Goal: Task Accomplishment & Management: Use online tool/utility

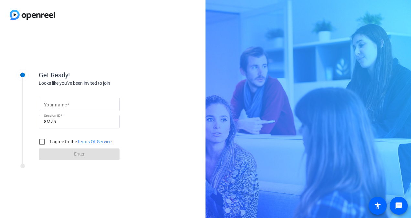
click at [69, 106] on span at bounding box center [68, 104] width 2 height 5
click at [69, 106] on input "Your name" at bounding box center [79, 105] width 70 height 8
type input "[PERSON_NAME]"
click at [38, 140] on input "I agree to the Terms Of Service" at bounding box center [42, 141] width 13 height 13
checkbox input "true"
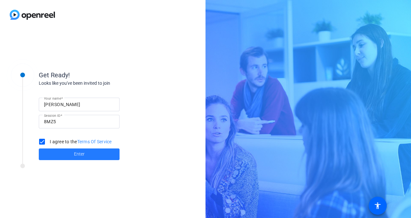
click at [65, 153] on span at bounding box center [79, 154] width 81 height 16
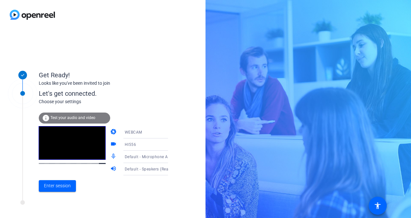
click at [225, 104] on div "Get Ready! Looks like you've been invited to join Let's get connected. Choose y…" at bounding box center [205, 109] width 411 height 218
click at [58, 185] on span "Enter session" at bounding box center [57, 185] width 27 height 7
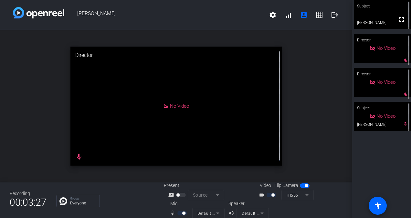
click at [29, 141] on div "open_in_new Director No Video mic_none" at bounding box center [176, 106] width 352 height 153
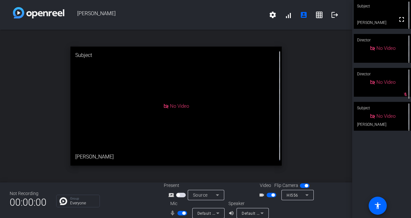
click at [37, 145] on div "open_in_new Subject No Video [PERSON_NAME]" at bounding box center [176, 106] width 352 height 153
click at [400, 22] on mat-icon "fullscreen" at bounding box center [402, 20] width 8 height 8
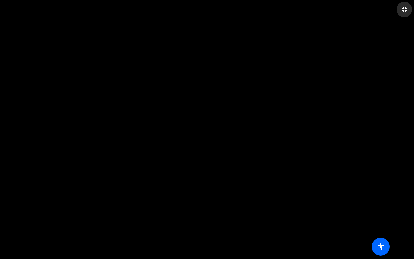
click at [403, 8] on mat-icon "fullscreen_exit" at bounding box center [404, 9] width 8 height 8
